Goal: Task Accomplishment & Management: Use online tool/utility

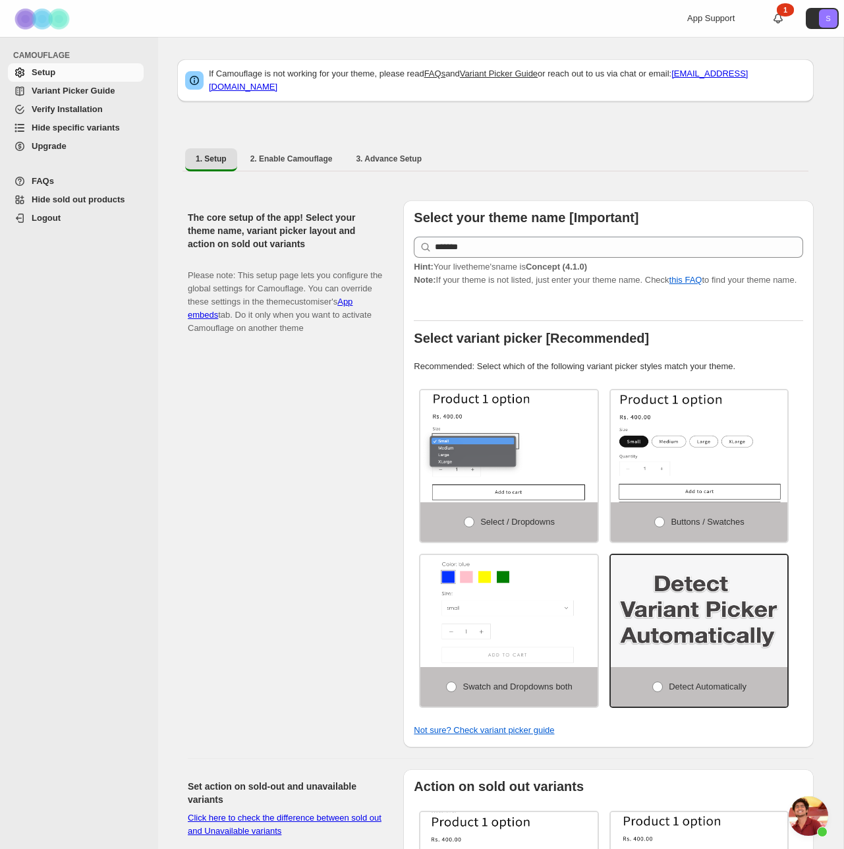
click at [52, 126] on span "Hide specific variants" at bounding box center [76, 128] width 88 height 10
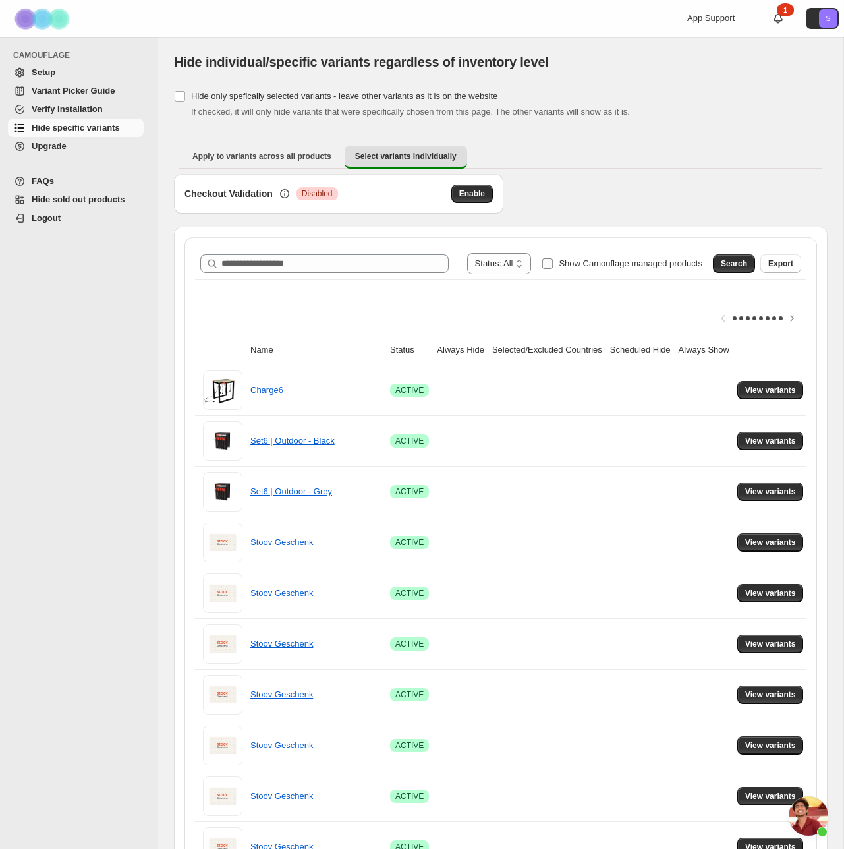
click at [547, 262] on label "Show Camouflage managed products" at bounding box center [622, 263] width 161 height 21
click at [743, 260] on span "Search" at bounding box center [734, 263] width 26 height 11
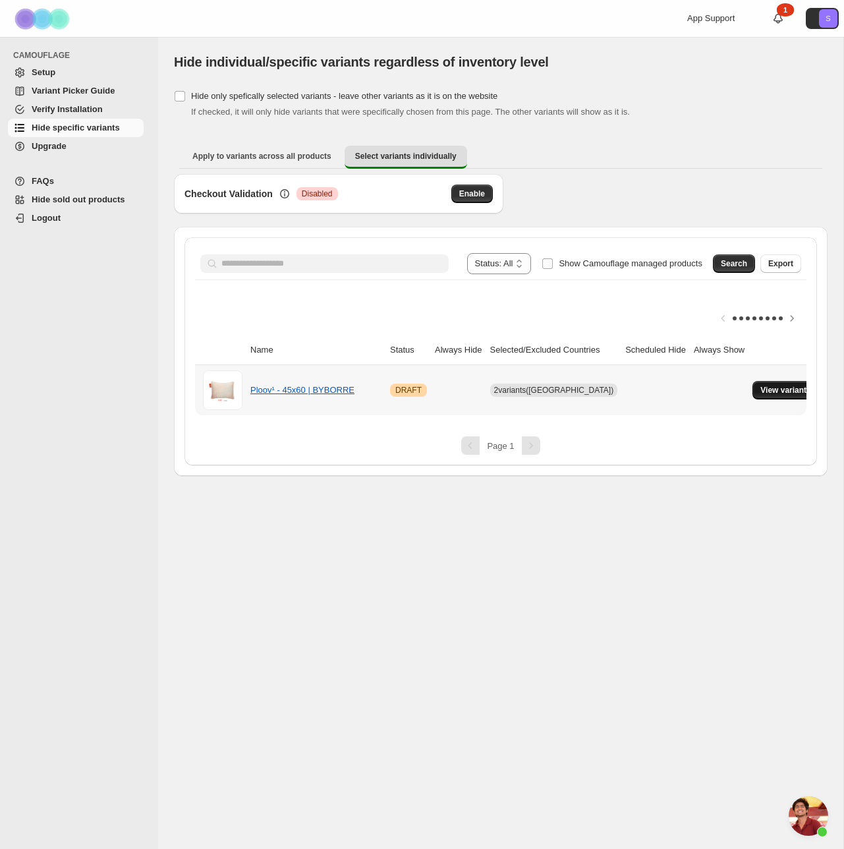
click at [777, 389] on span "View variants" at bounding box center [786, 390] width 51 height 11
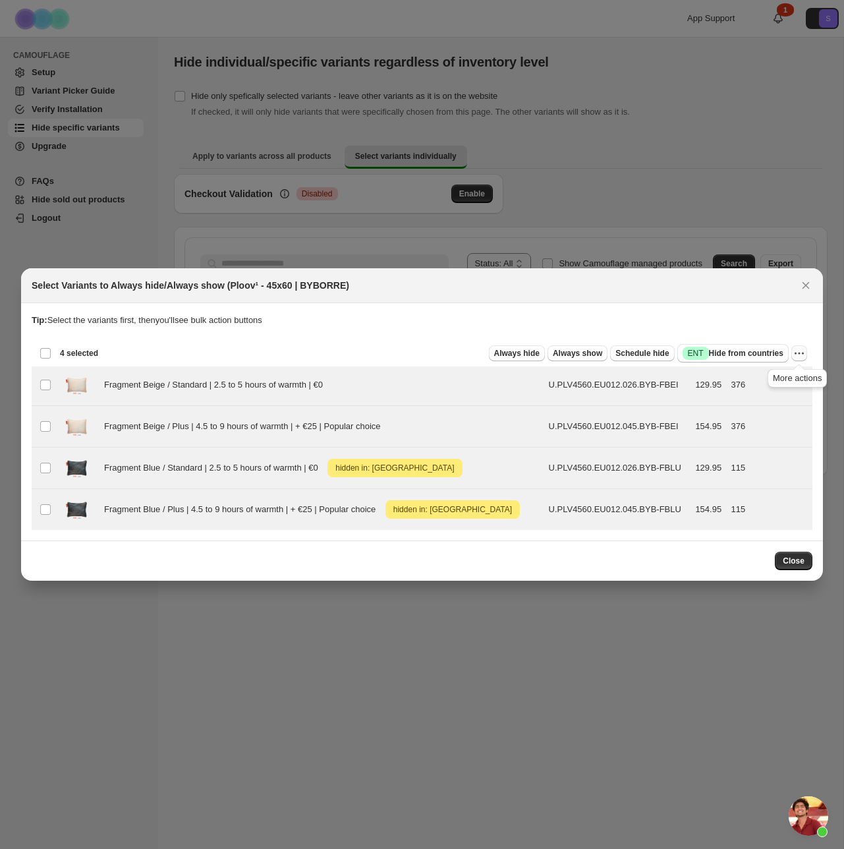
click at [806, 353] on icon "More actions" at bounding box center [799, 353] width 13 height 13
click at [739, 446] on span "Undo hide from countries" at bounding box center [752, 447] width 96 height 10
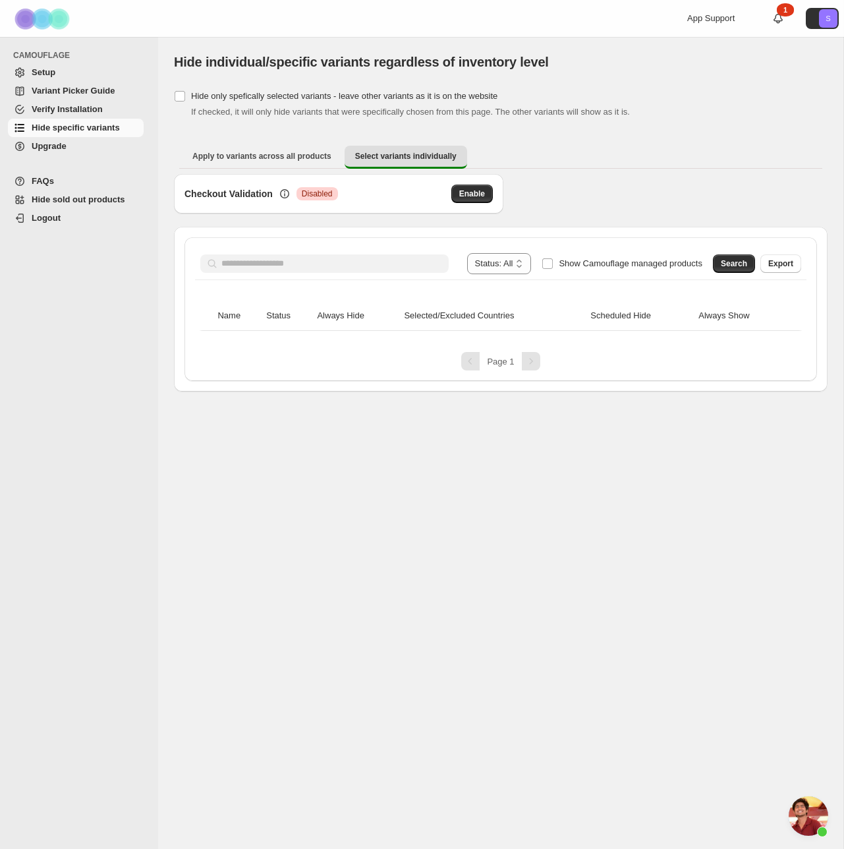
drag, startPoint x: 612, startPoint y: 121, endPoint x: 597, endPoint y: 123, distance: 15.9
click at [612, 121] on div "**********" at bounding box center [501, 239] width 654 height 305
